Goal: Task Accomplishment & Management: Manage account settings

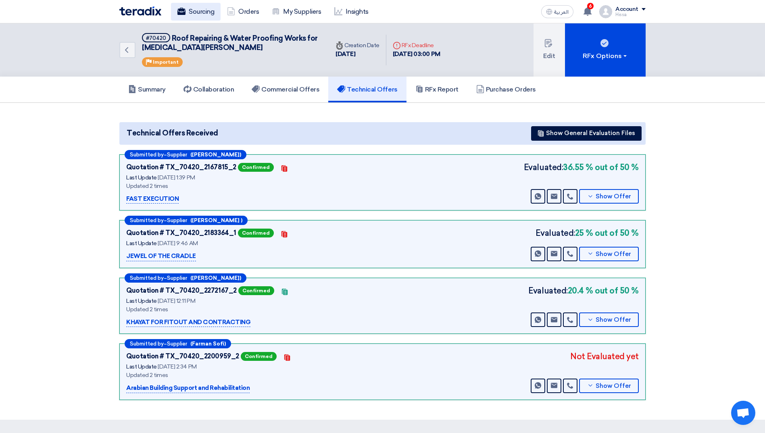
drag, startPoint x: 0, startPoint y: 0, endPoint x: 207, endPoint y: 16, distance: 207.5
click at [207, 16] on link "Sourcing" at bounding box center [196, 12] width 50 height 18
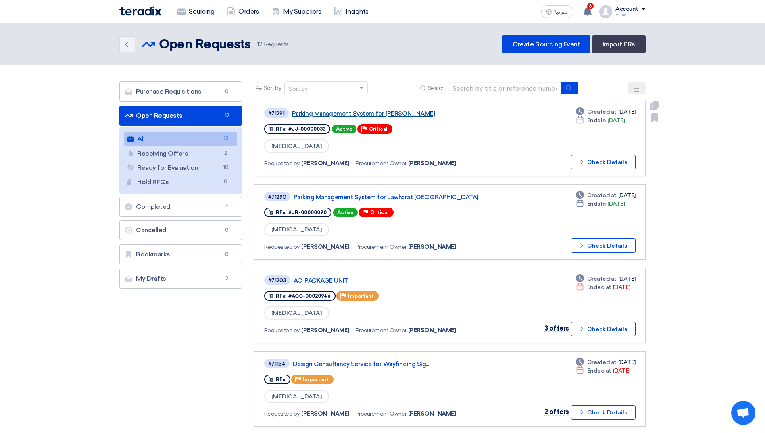
click at [409, 112] on link "Parking Management System for [PERSON_NAME]" at bounding box center [393, 113] width 202 height 7
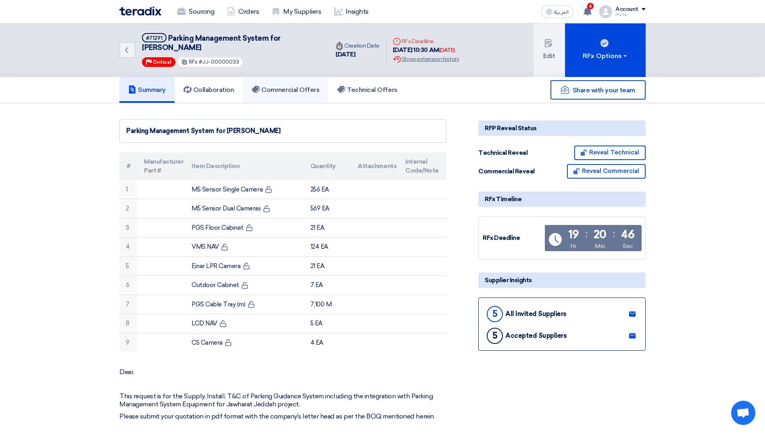
click at [314, 88] on h5 "Commercial Offers" at bounding box center [286, 90] width 68 height 8
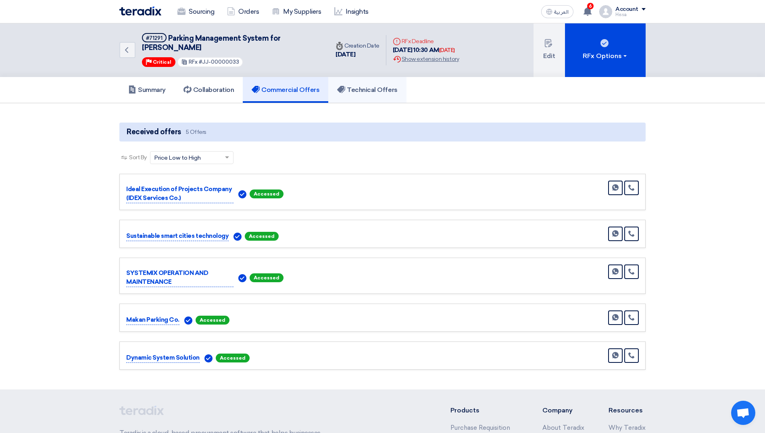
click at [367, 95] on link "Technical Offers" at bounding box center [367, 90] width 78 height 26
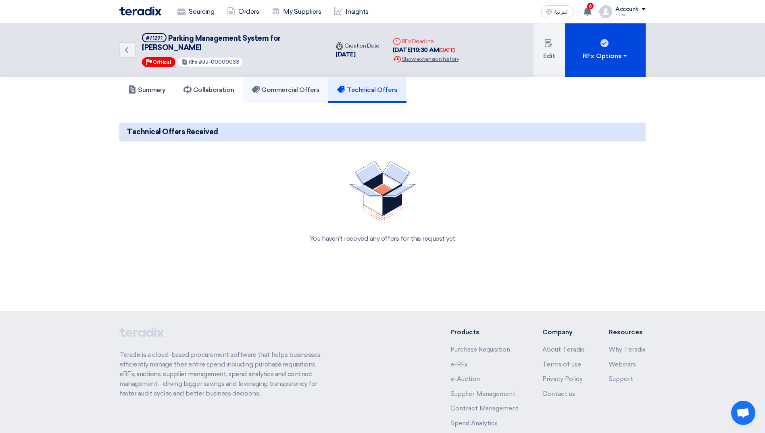
click at [306, 85] on link "Commercial Offers" at bounding box center [285, 90] width 85 height 26
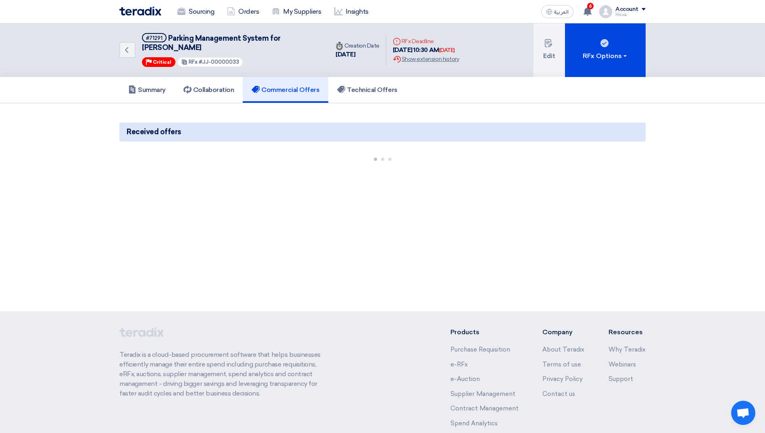
click at [669, 114] on section "Received offers" at bounding box center [382, 141] width 765 height 77
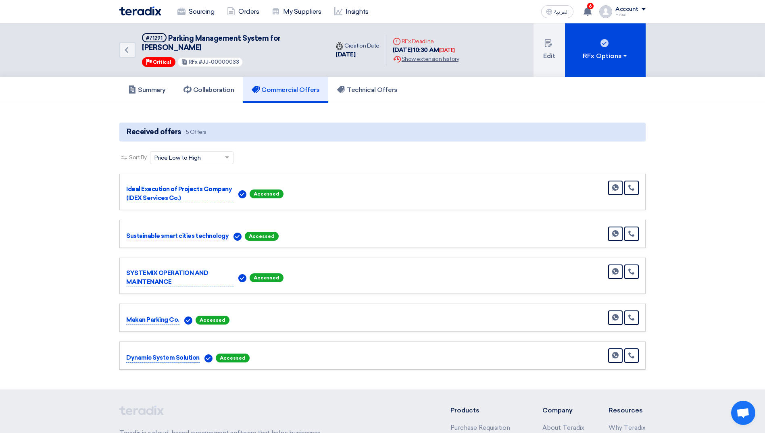
click at [712, 138] on section "Received offers 5 Offers Sort By Sort by × Price Low to High × Send Message" at bounding box center [382, 246] width 765 height 286
click at [157, 86] on h5 "Summary" at bounding box center [147, 90] width 38 height 8
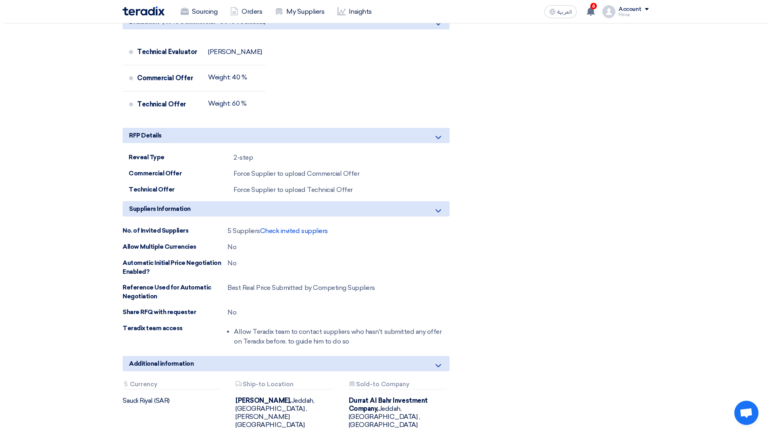
scroll to position [726, 0]
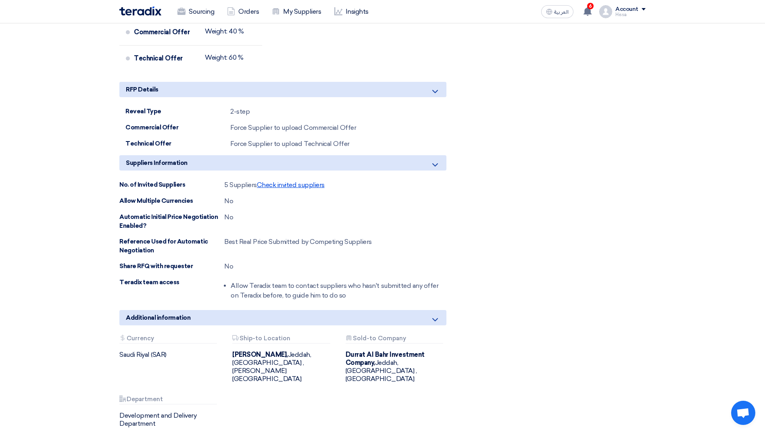
click at [295, 186] on span "Check invited suppliers" at bounding box center [291, 185] width 68 height 8
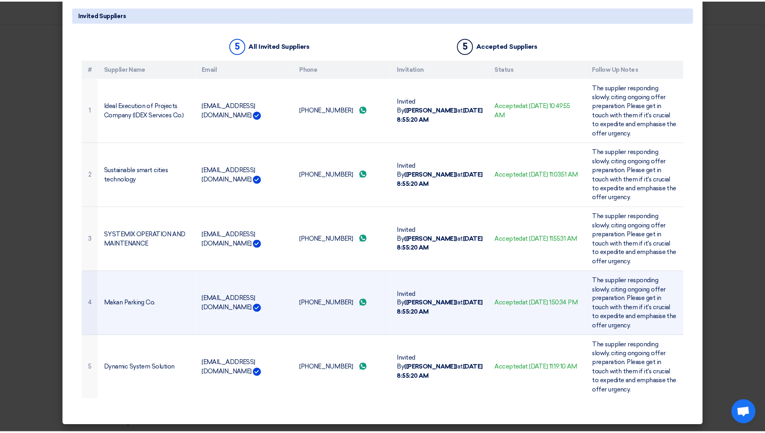
scroll to position [0, 0]
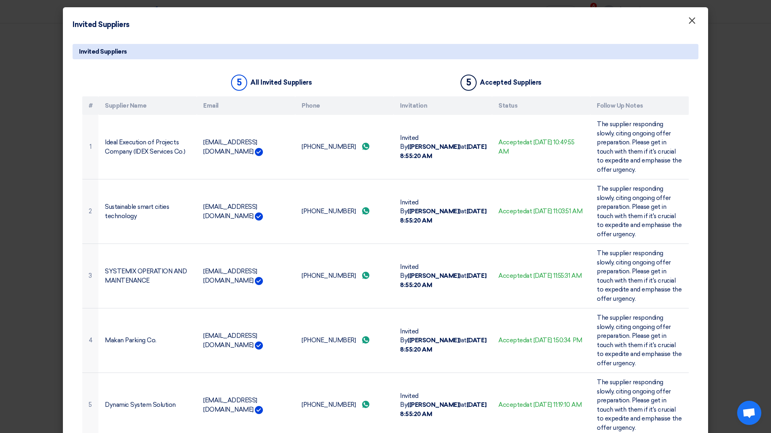
click at [684, 27] on button "×" at bounding box center [691, 21] width 21 height 16
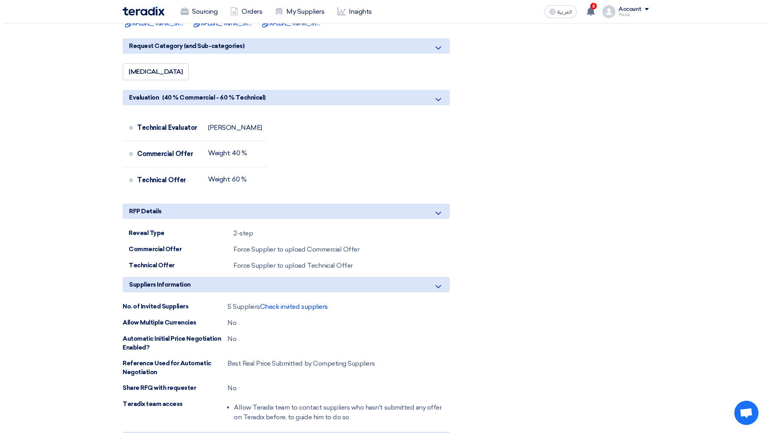
scroll to position [605, 0]
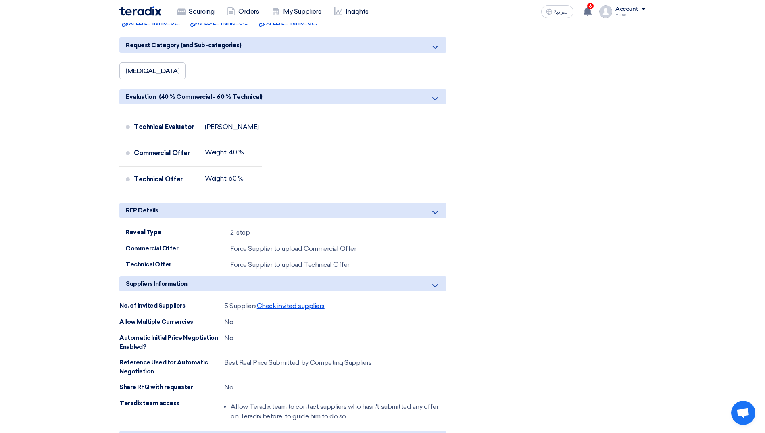
click at [308, 306] on span "Check invited suppliers" at bounding box center [291, 306] width 68 height 8
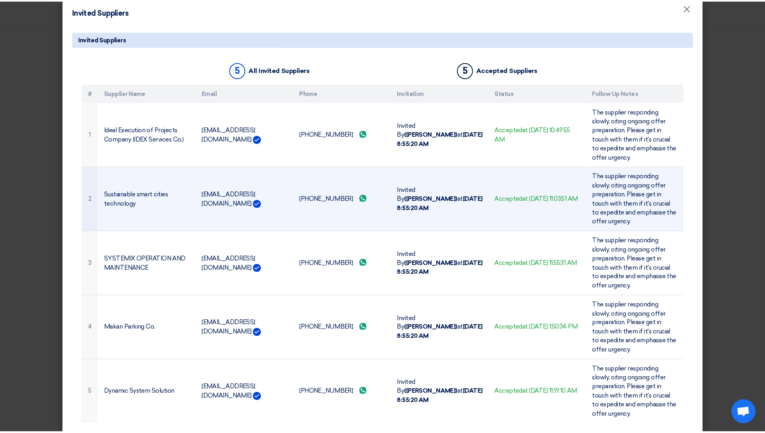
scroll to position [0, 0]
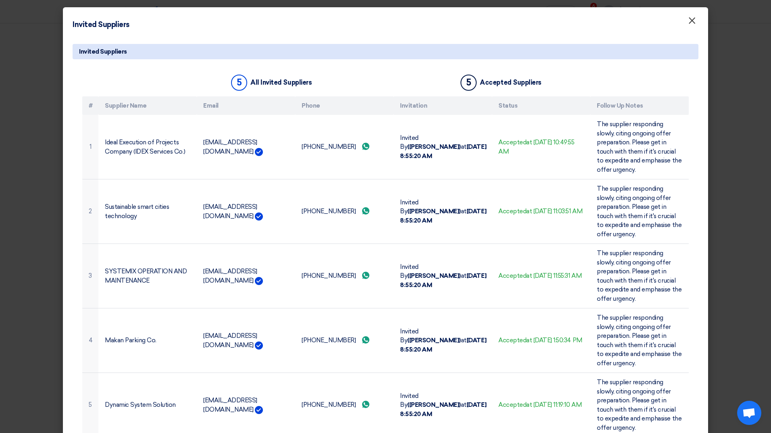
click at [692, 22] on span "×" at bounding box center [692, 23] width 8 height 16
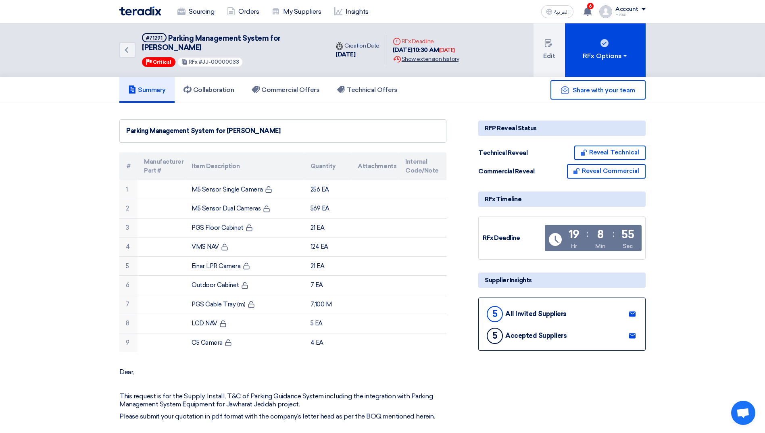
click at [435, 60] on div "Extension History Show extension history" at bounding box center [426, 59] width 66 height 8
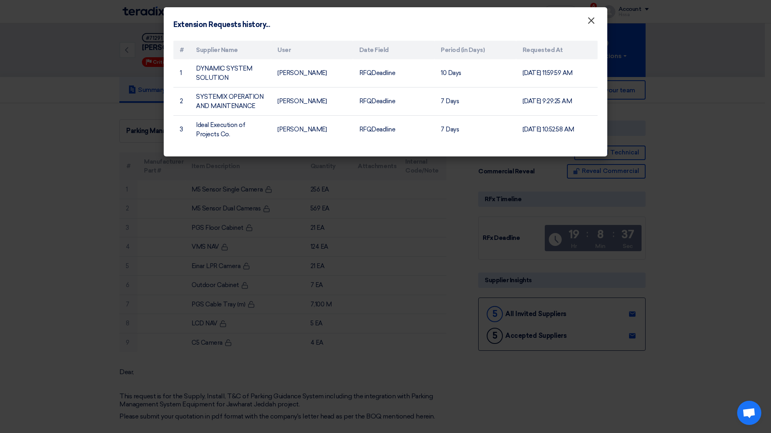
click at [593, 21] on span "×" at bounding box center [591, 23] width 8 height 16
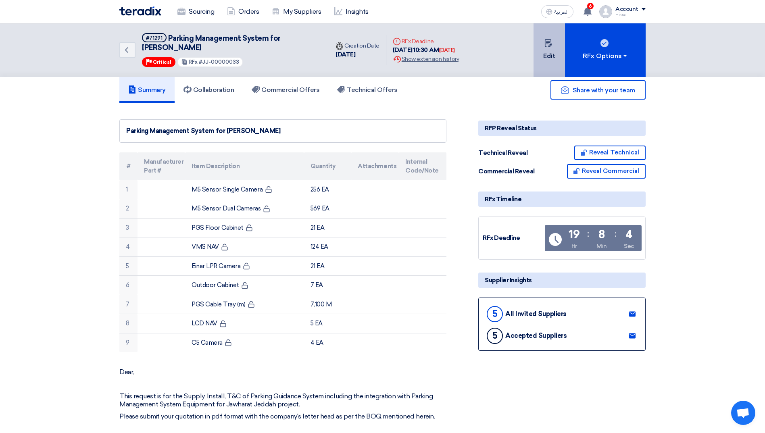
click at [552, 44] on button "Edit" at bounding box center [548, 50] width 31 height 54
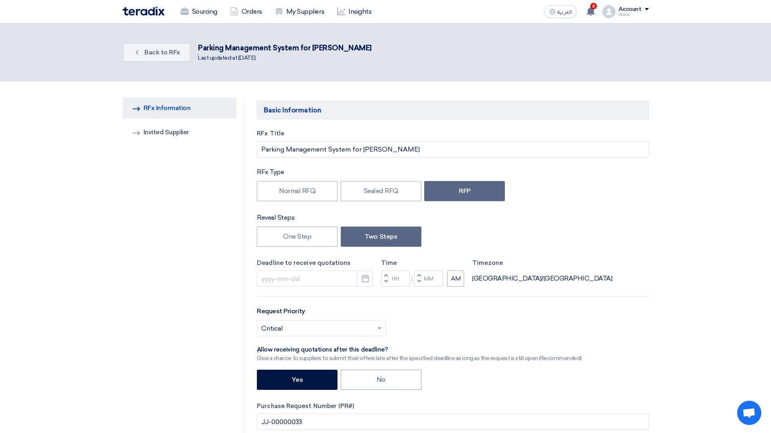
type input "[DATE]"
type input "10"
type input "30"
click at [358, 280] on icon "Pick a date" at bounding box center [362, 279] width 8 height 8
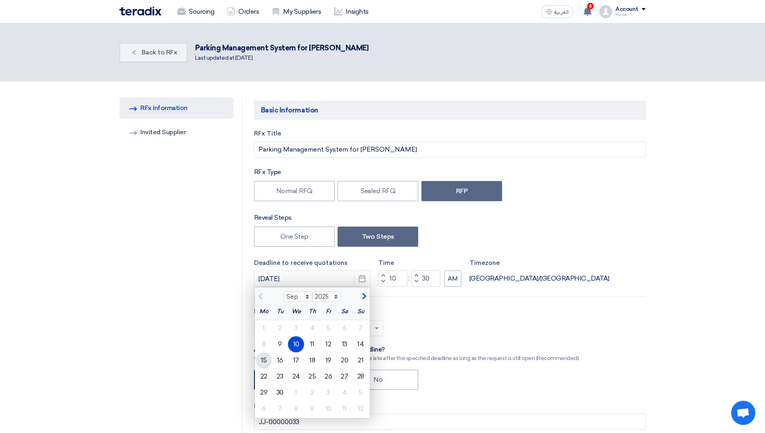
click at [264, 354] on div "15" at bounding box center [264, 360] width 16 height 16
type input "[DATE]"
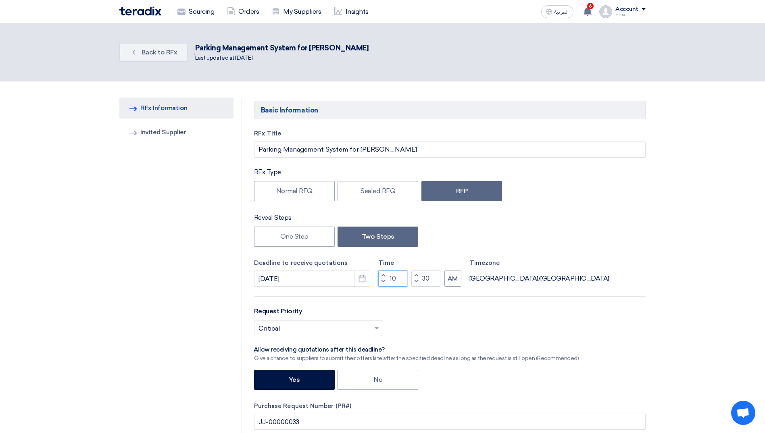
click at [393, 277] on input "10" at bounding box center [392, 279] width 29 height 16
type input "02"
click at [451, 279] on button "AM" at bounding box center [452, 279] width 17 height 16
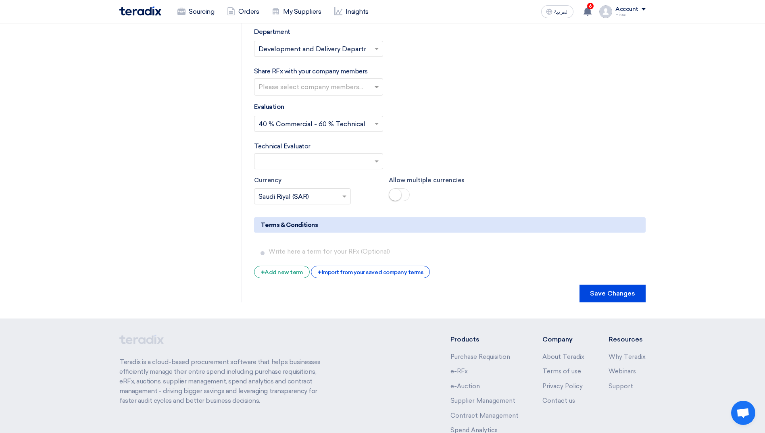
scroll to position [1631, 0]
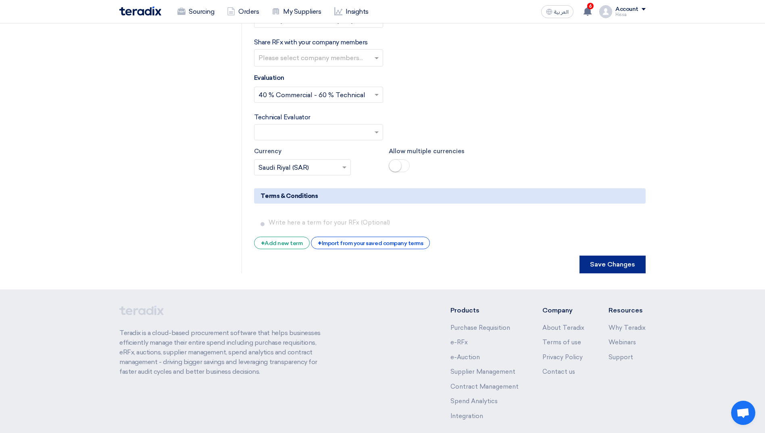
click at [615, 256] on button "Save Changes" at bounding box center [612, 265] width 66 height 18
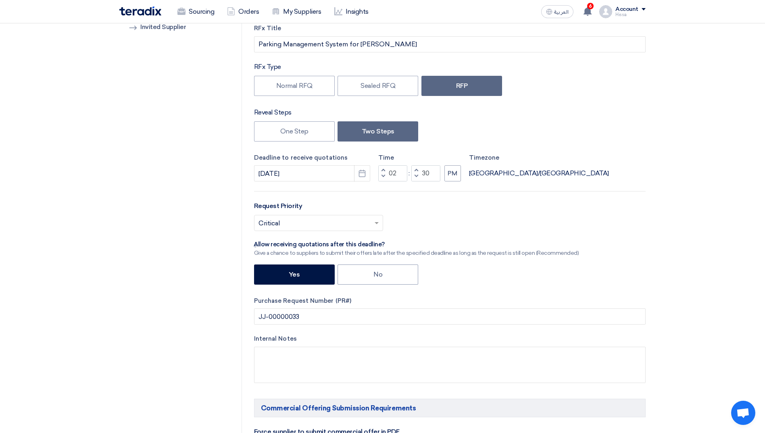
scroll to position [0, 0]
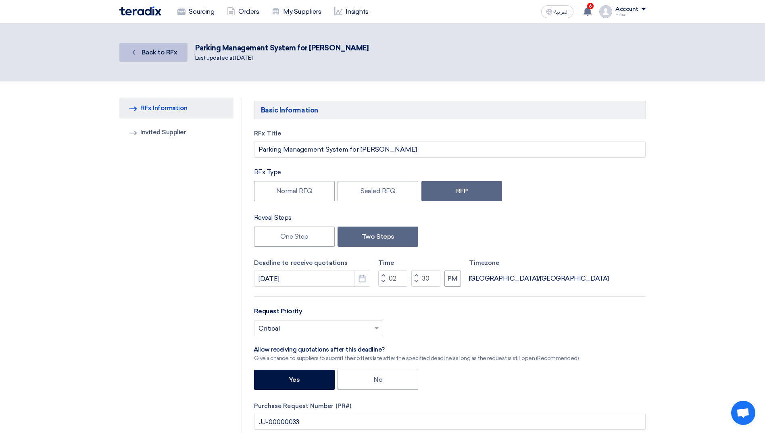
click at [152, 53] on span "Back to RFx" at bounding box center [160, 52] width 36 height 8
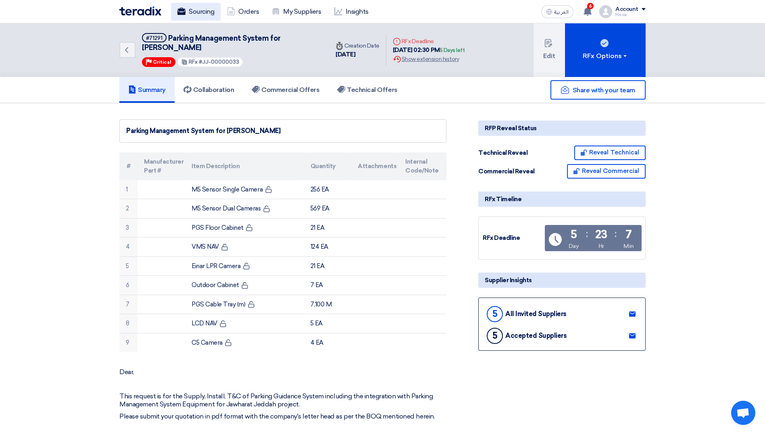
click at [191, 13] on link "Sourcing" at bounding box center [196, 12] width 50 height 18
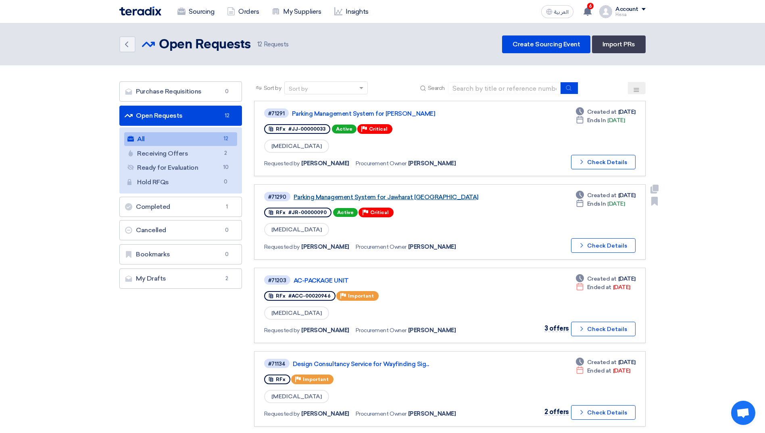
click at [395, 197] on link "Parking Management System for Jawharat [GEOGRAPHIC_DATA]" at bounding box center [395, 197] width 202 height 7
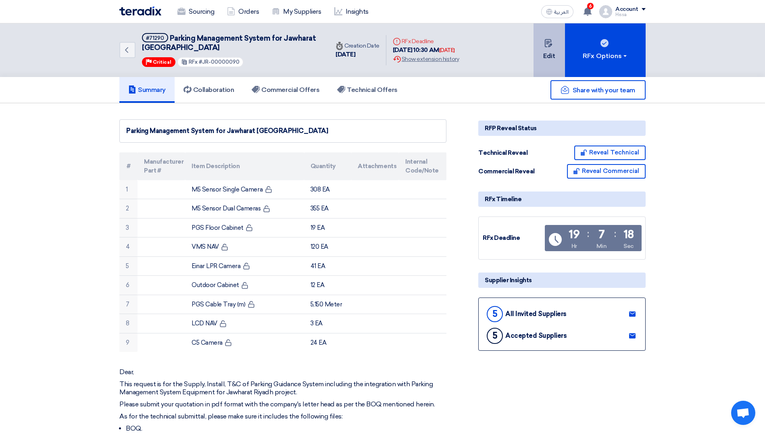
click at [541, 54] on button "Edit" at bounding box center [548, 50] width 31 height 54
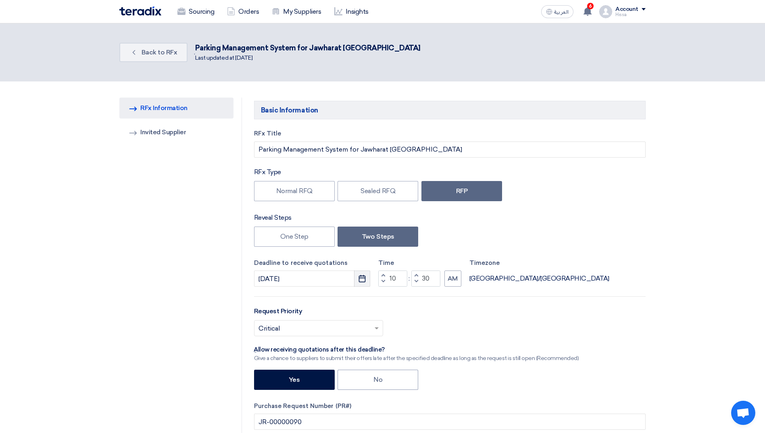
click at [364, 278] on use "button" at bounding box center [362, 278] width 7 height 7
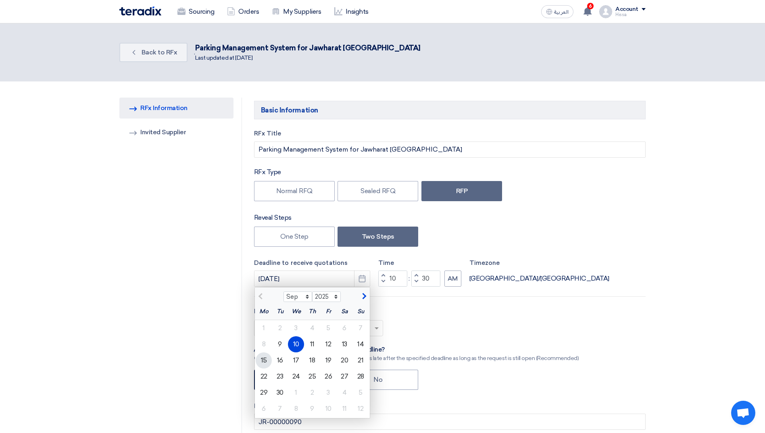
click at [262, 363] on div "15" at bounding box center [264, 360] width 16 height 16
type input "[DATE]"
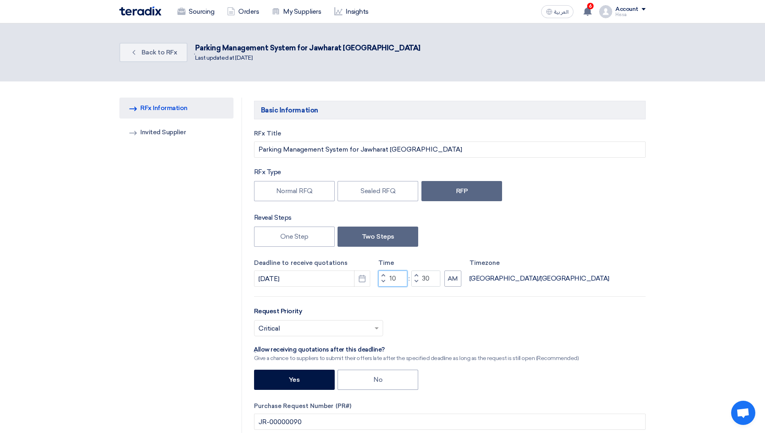
click at [394, 277] on input "10" at bounding box center [392, 279] width 29 height 16
type input "02"
click at [452, 278] on button "AM" at bounding box center [452, 279] width 17 height 16
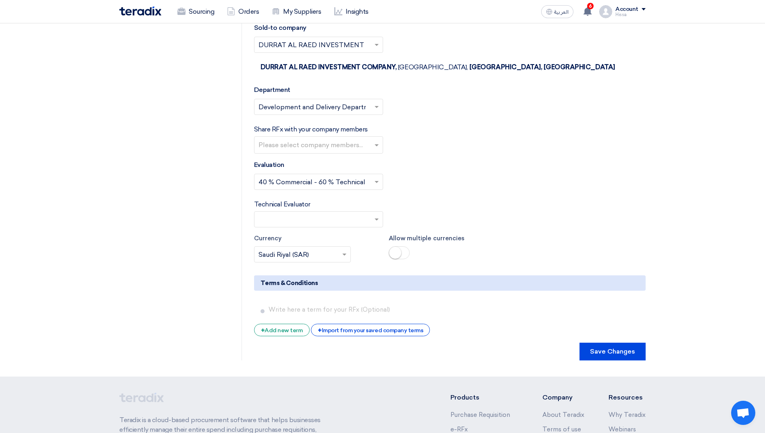
scroll to position [1573, 0]
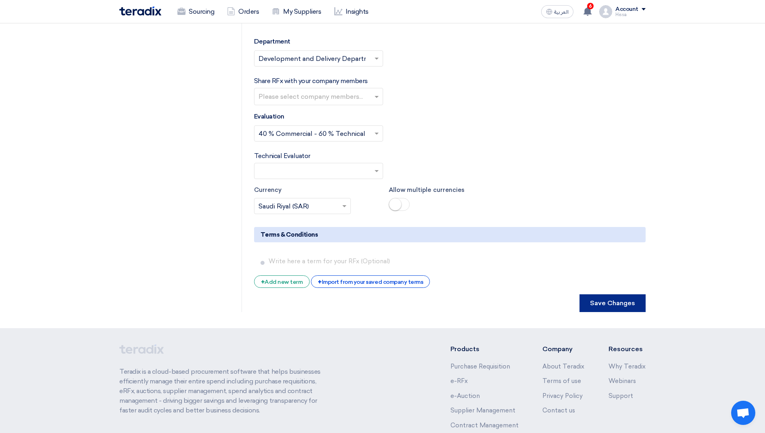
click at [606, 294] on button "Save Changes" at bounding box center [612, 303] width 66 height 18
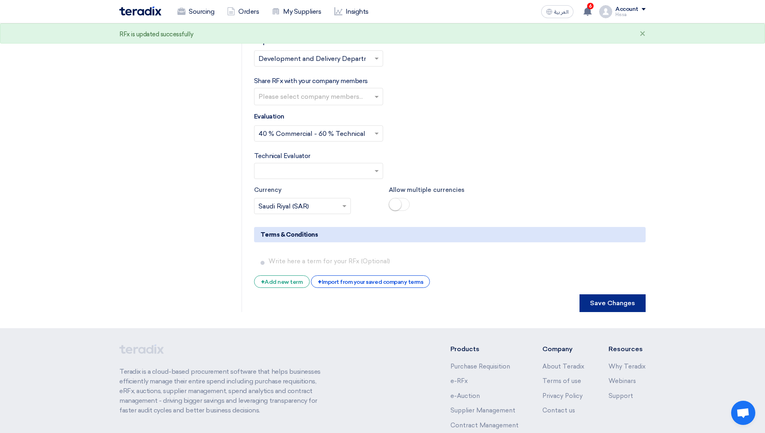
scroll to position [0, 0]
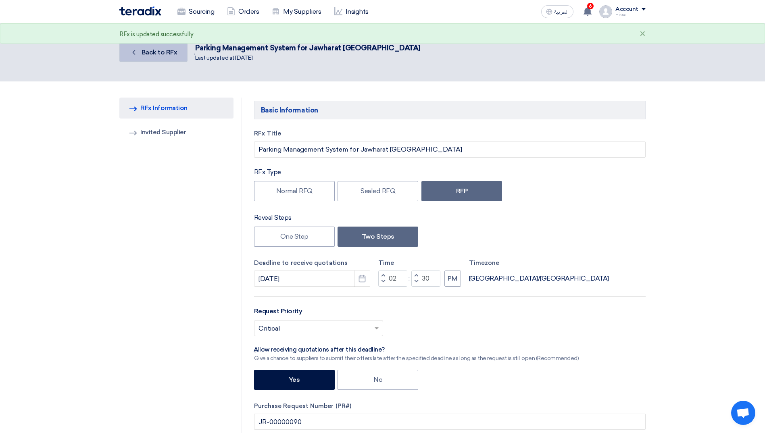
click at [167, 56] on span "Back to RFx" at bounding box center [160, 52] width 36 height 8
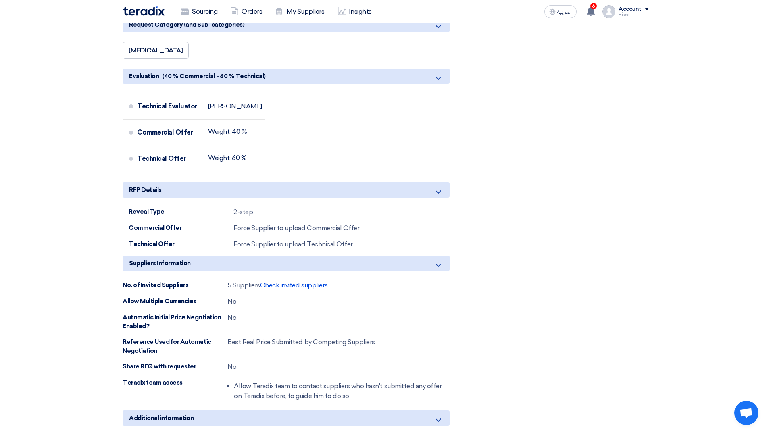
scroll to position [605, 0]
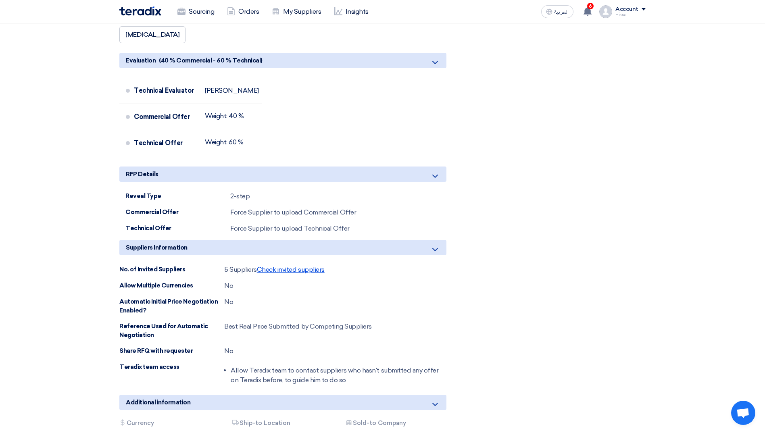
click at [299, 271] on span "Check invited suppliers" at bounding box center [291, 270] width 68 height 8
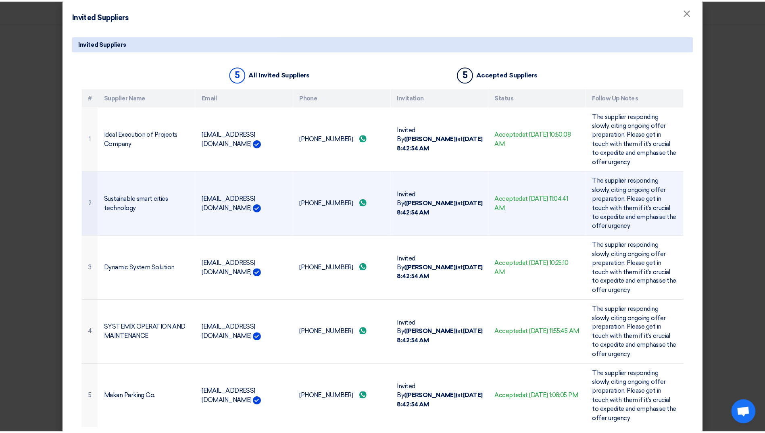
scroll to position [0, 0]
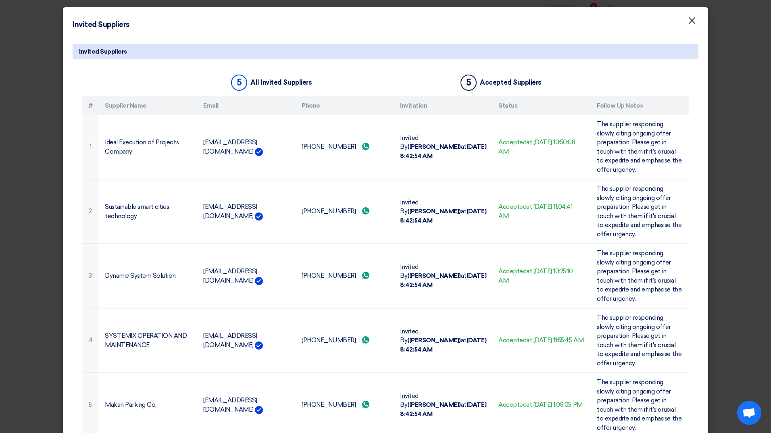
click at [691, 21] on span "×" at bounding box center [692, 23] width 8 height 16
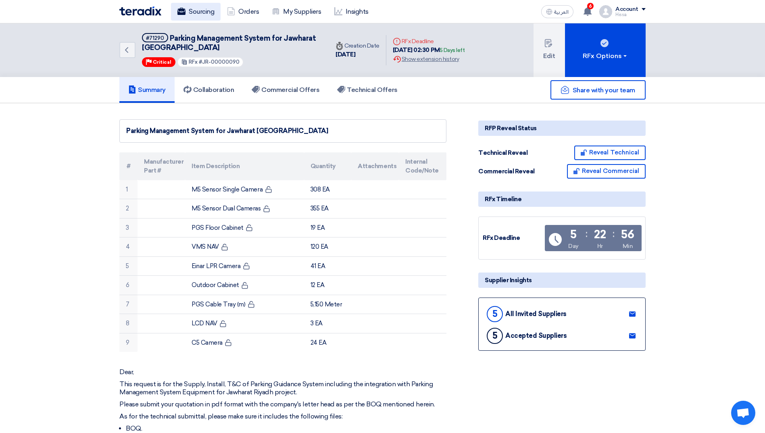
click at [192, 9] on link "Sourcing" at bounding box center [196, 12] width 50 height 18
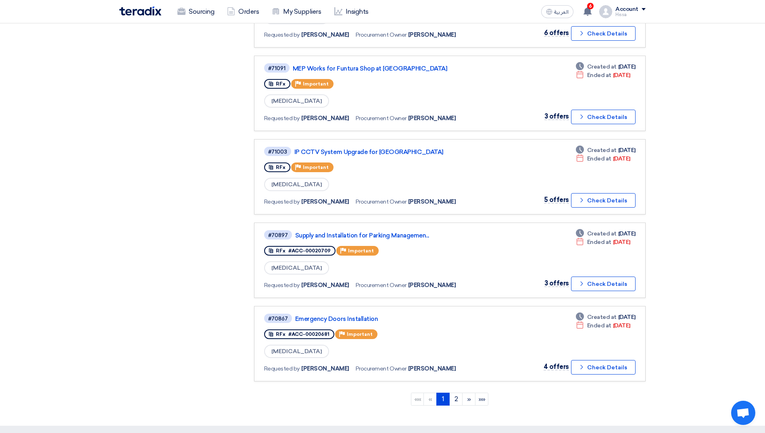
scroll to position [565, 0]
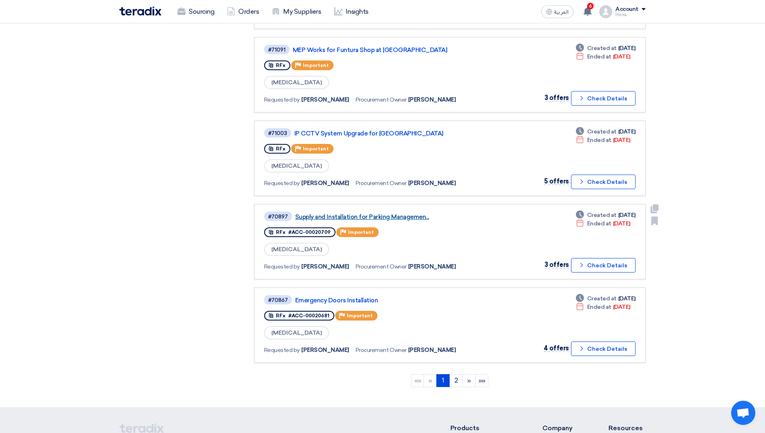
click at [415, 216] on link "Supply and Installation for Parking Managemen..." at bounding box center [396, 216] width 202 height 7
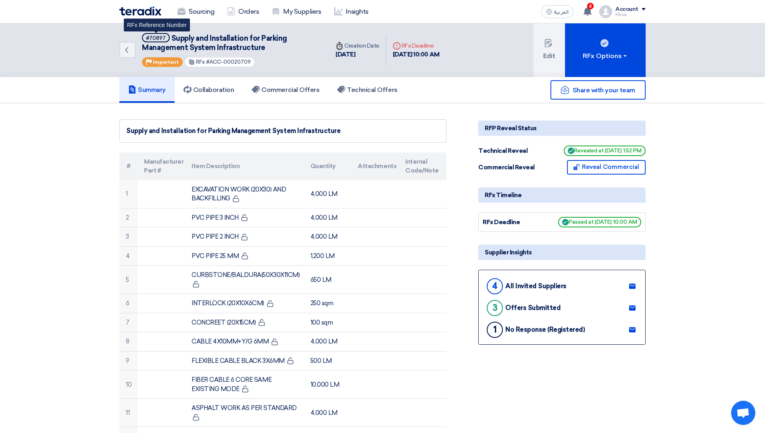
click at [162, 35] on div "#70897" at bounding box center [156, 37] width 20 height 5
copy div "70897"
click at [371, 86] on h5 "Technical Offers" at bounding box center [367, 90] width 60 height 8
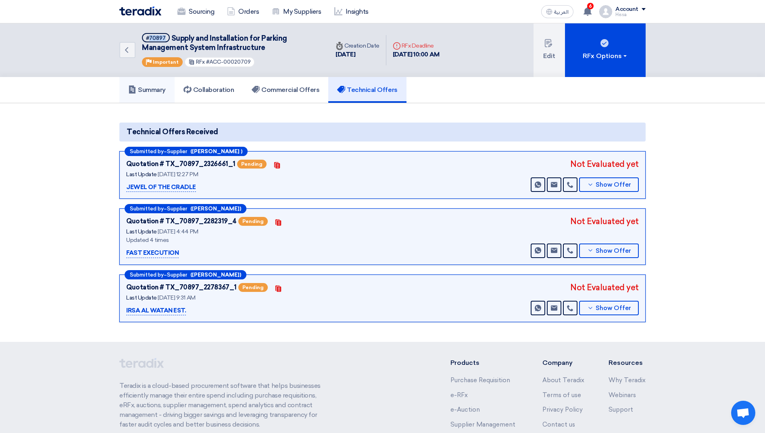
click at [157, 90] on h5 "Summary" at bounding box center [147, 90] width 38 height 8
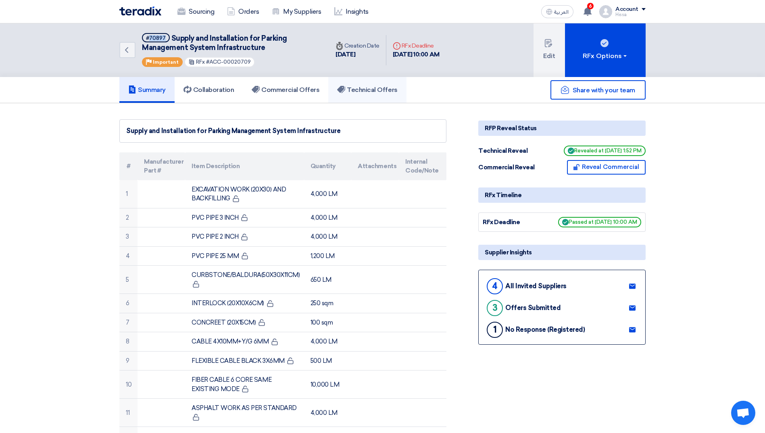
click at [355, 91] on h5 "Technical Offers" at bounding box center [367, 90] width 60 height 8
